Goal: Find specific page/section: Find specific page/section

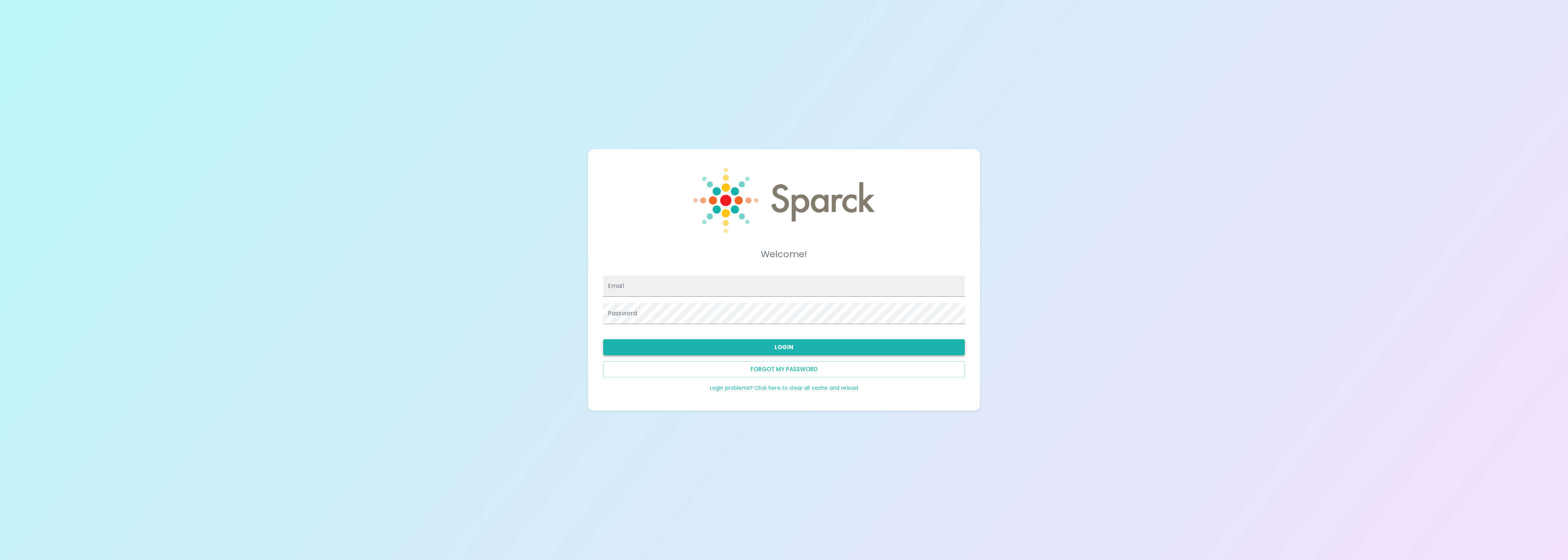
type input "[EMAIL_ADDRESS][DOMAIN_NAME]"
click at [728, 354] on button "Login" at bounding box center [784, 347] width 362 height 16
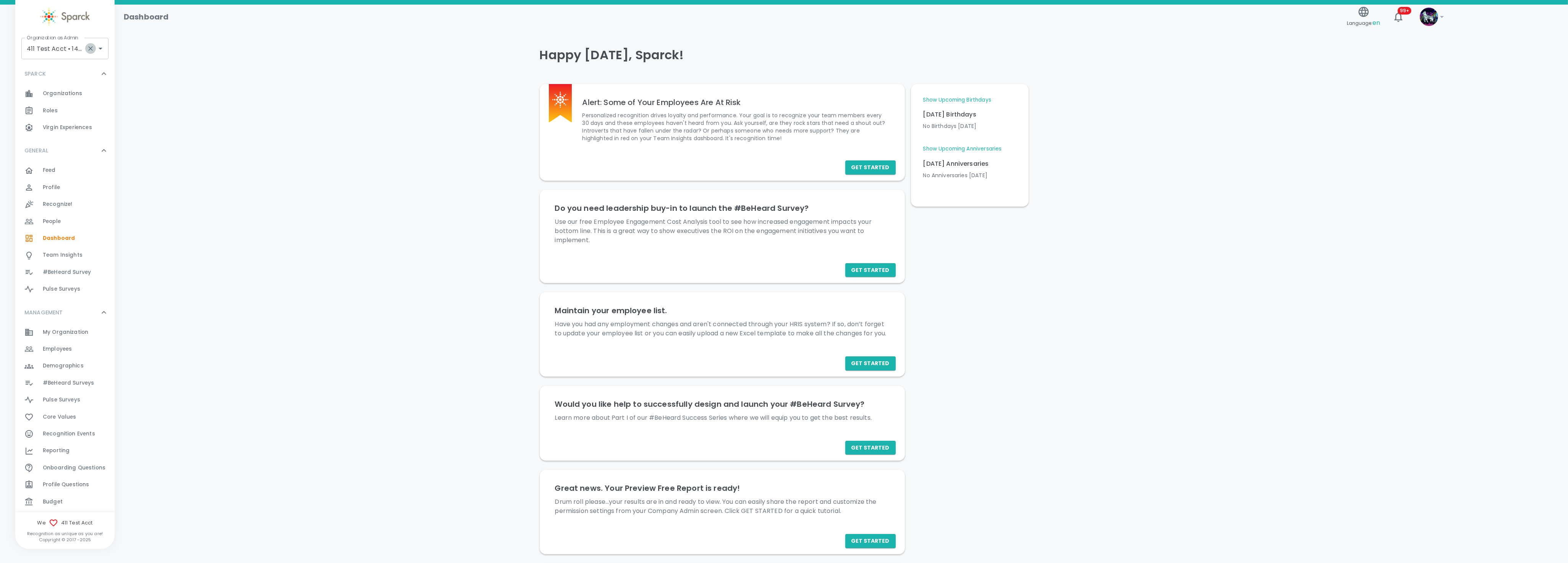
click at [91, 48] on icon "Clear" at bounding box center [91, 48] width 7 height 7
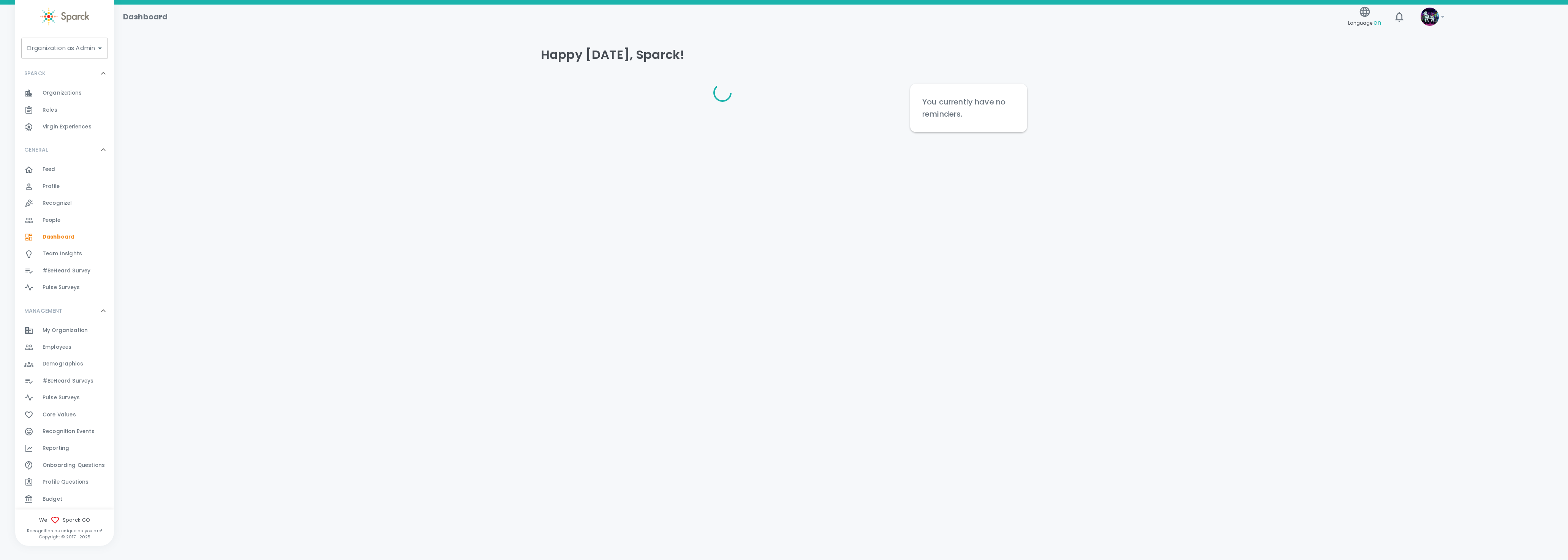
click at [59, 48] on div "Organization as Admin Organization as Admin" at bounding box center [65, 48] width 86 height 21
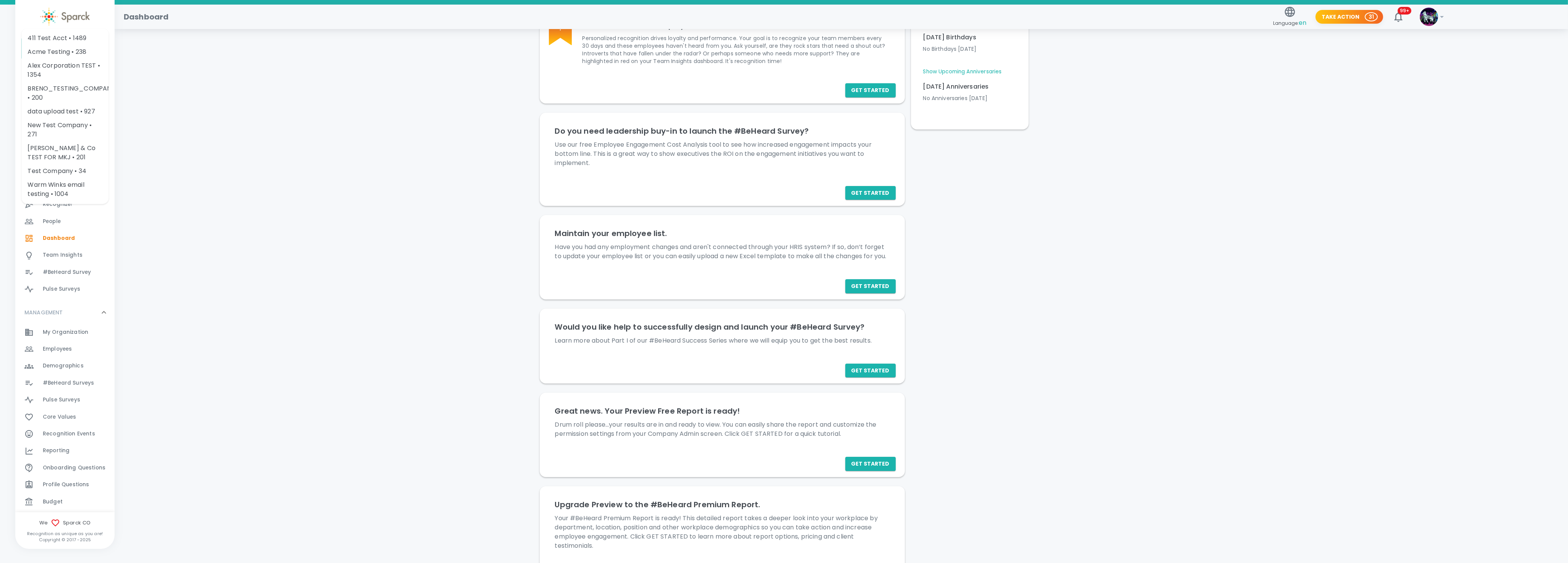
scroll to position [45, 0]
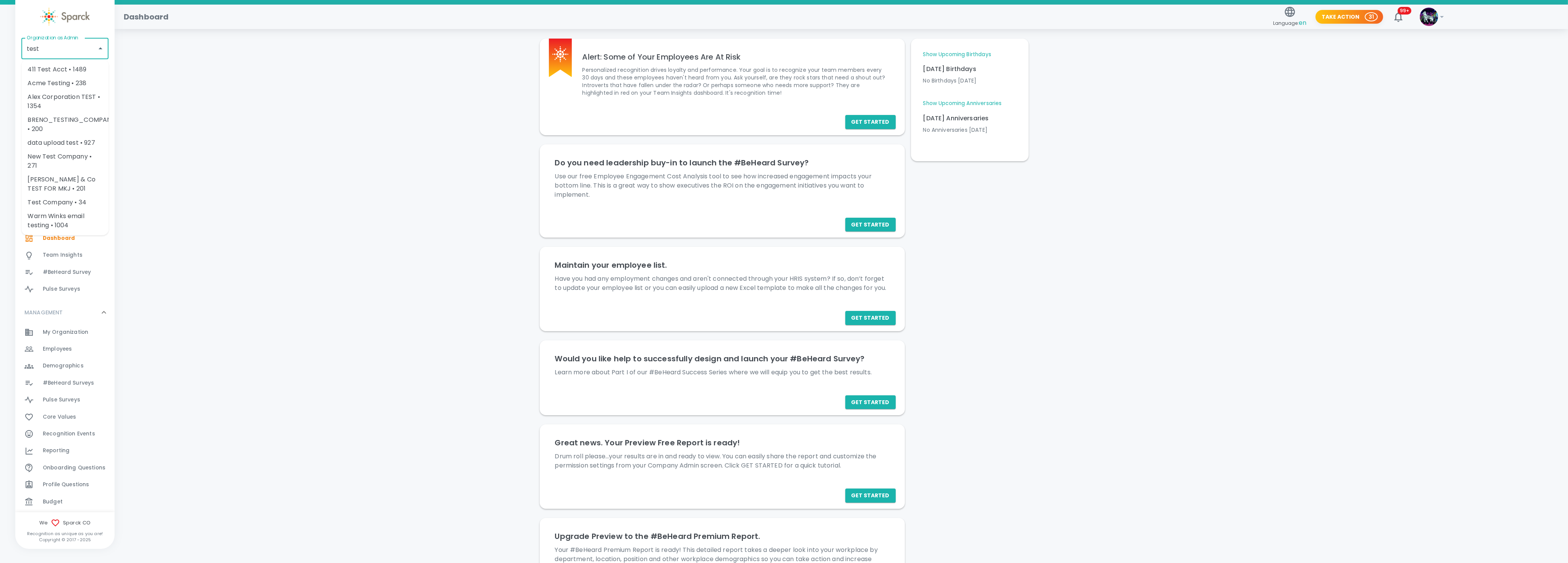
type input "test"
click at [310, 83] on div "Happy Sunday, Sparck! Alert: Some of Your Employees Are At Risk Personalized re…" at bounding box center [841, 311] width 1435 height 636
